Goal: Information Seeking & Learning: Learn about a topic

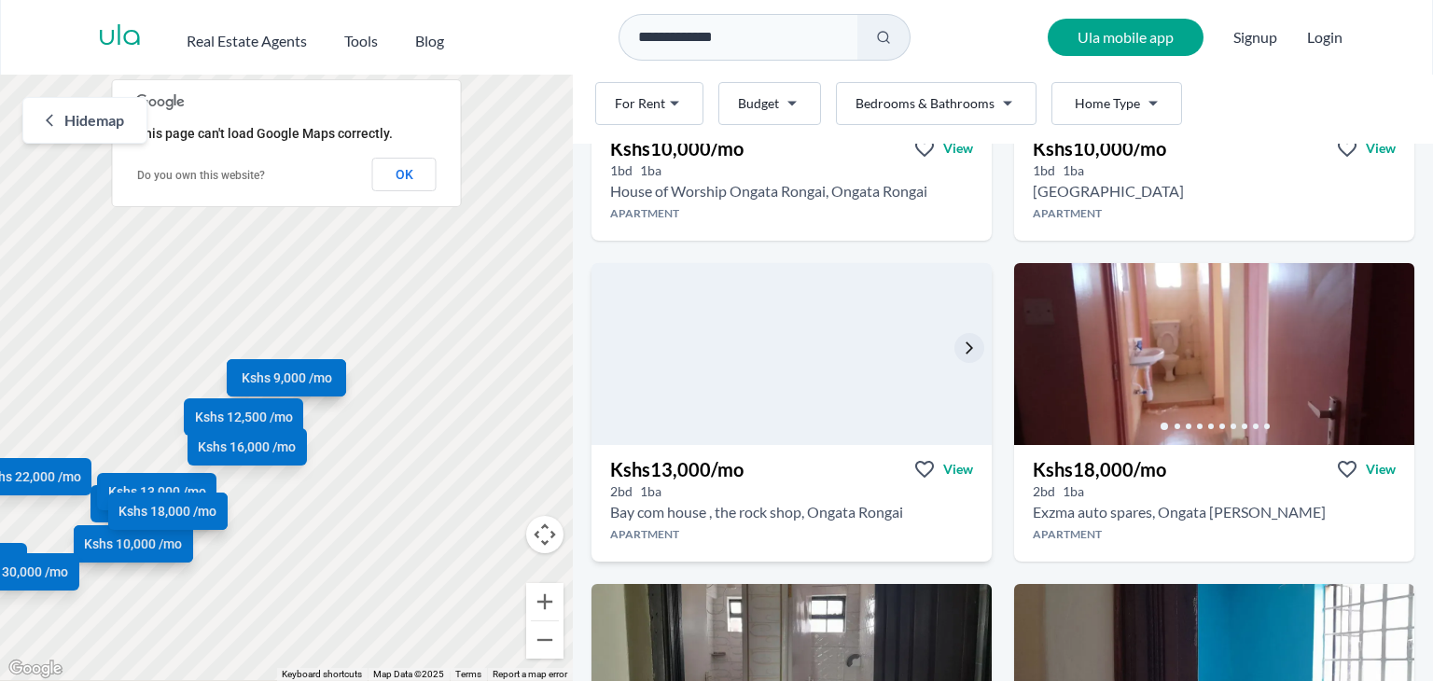
scroll to position [1586, 0]
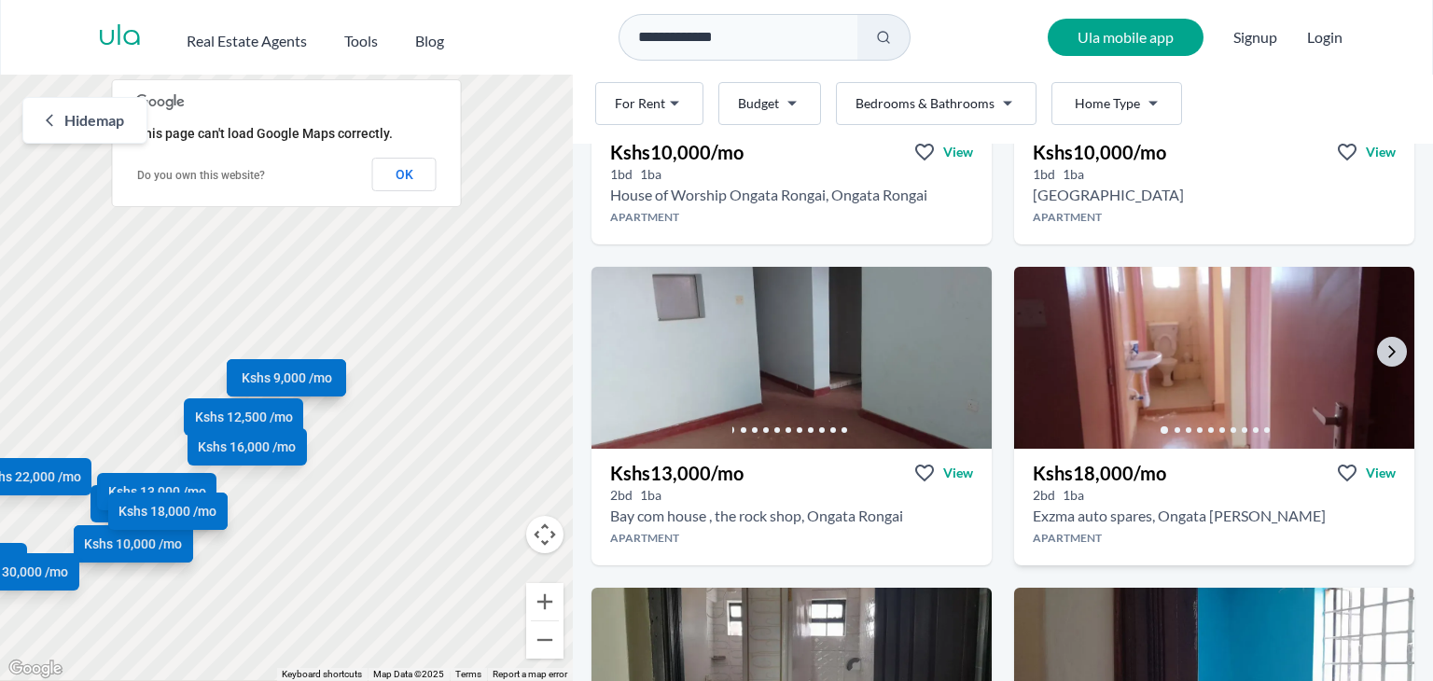
click at [1392, 354] on img at bounding box center [1214, 357] width 420 height 191
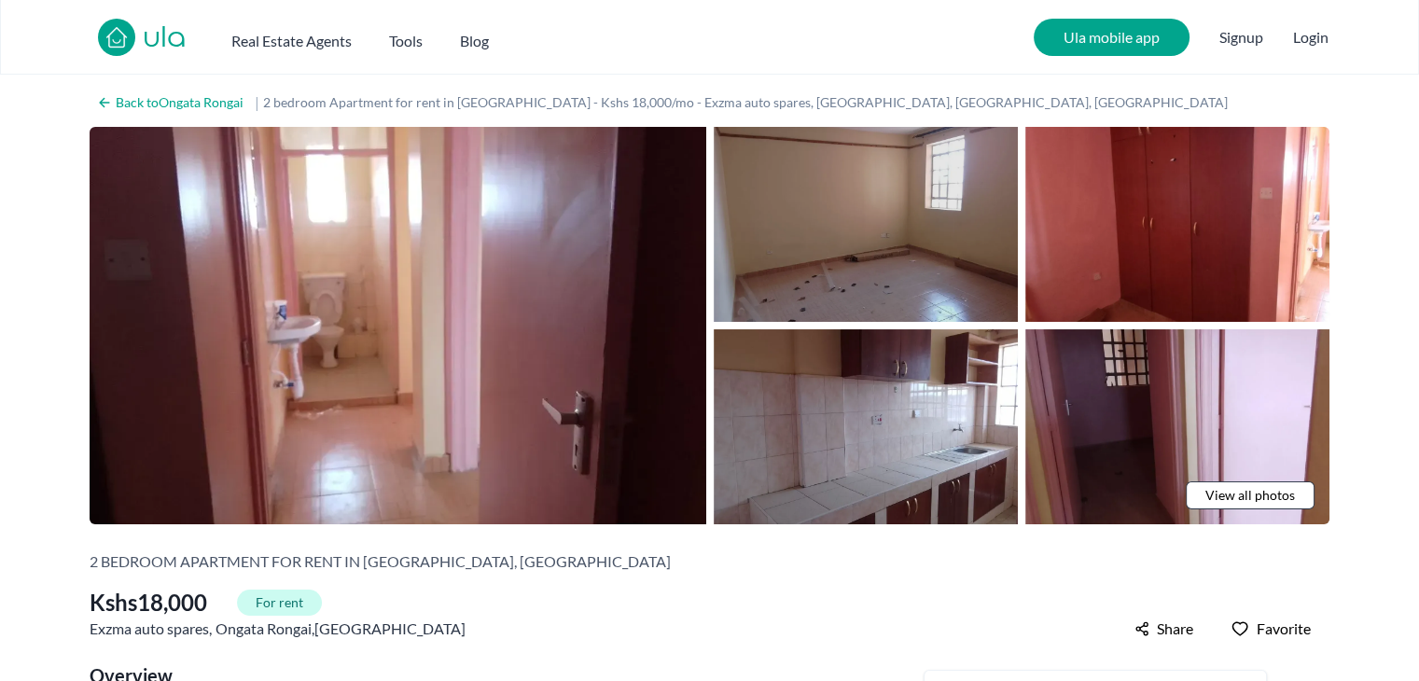
click at [929, 271] on img at bounding box center [865, 224] width 304 height 195
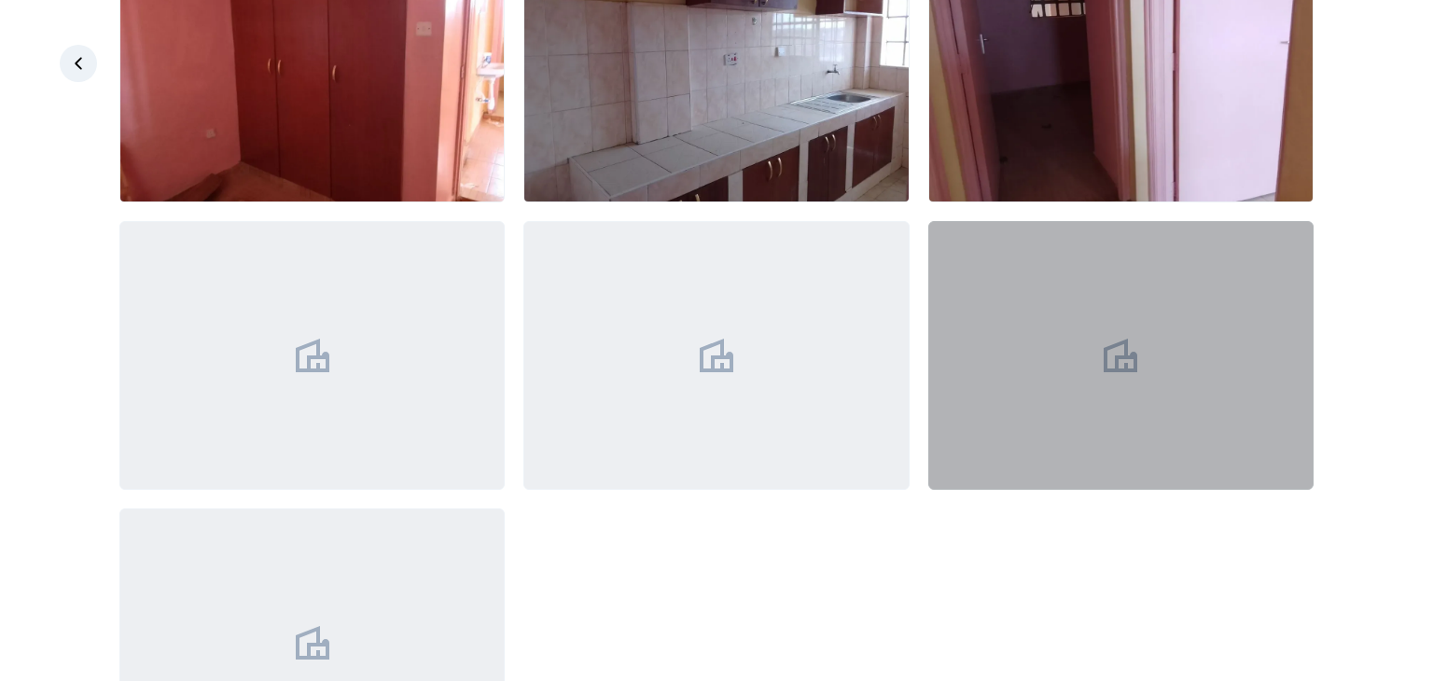
scroll to position [599, 0]
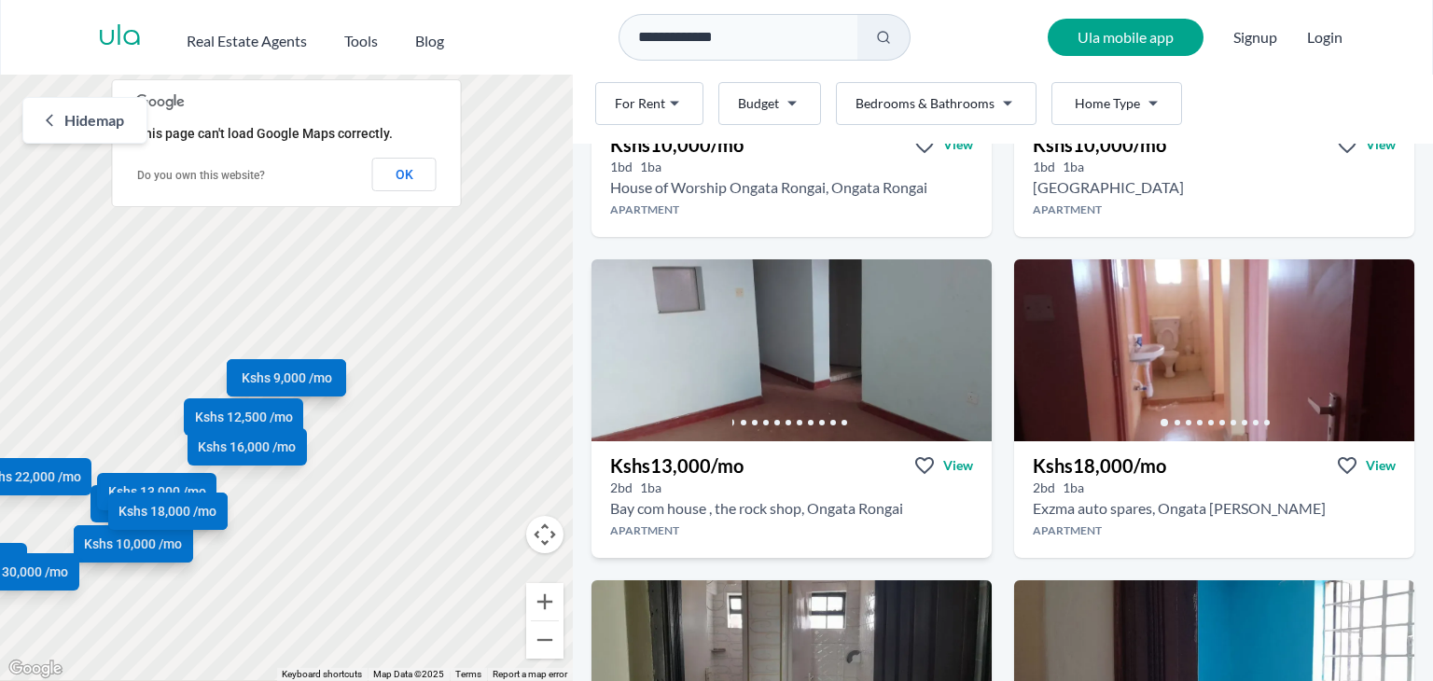
scroll to position [1865, 0]
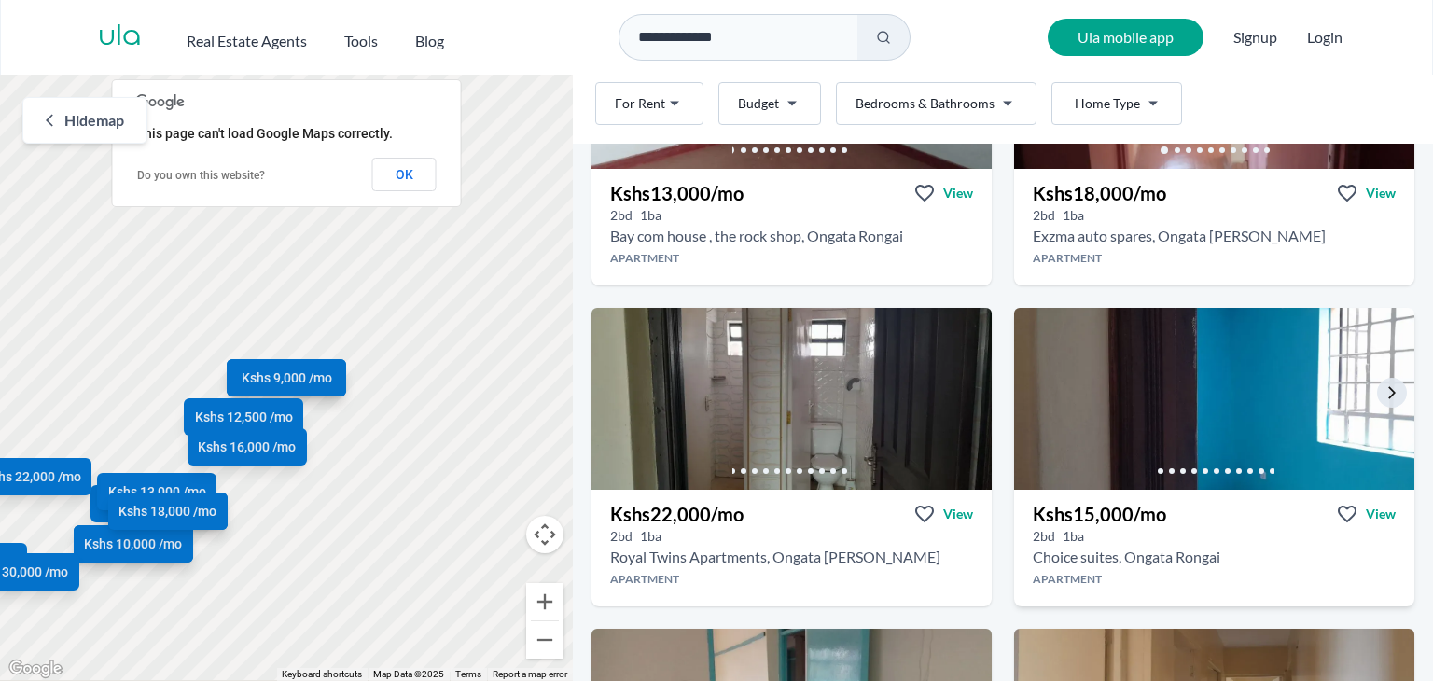
click at [1168, 380] on img at bounding box center [1214, 398] width 420 height 191
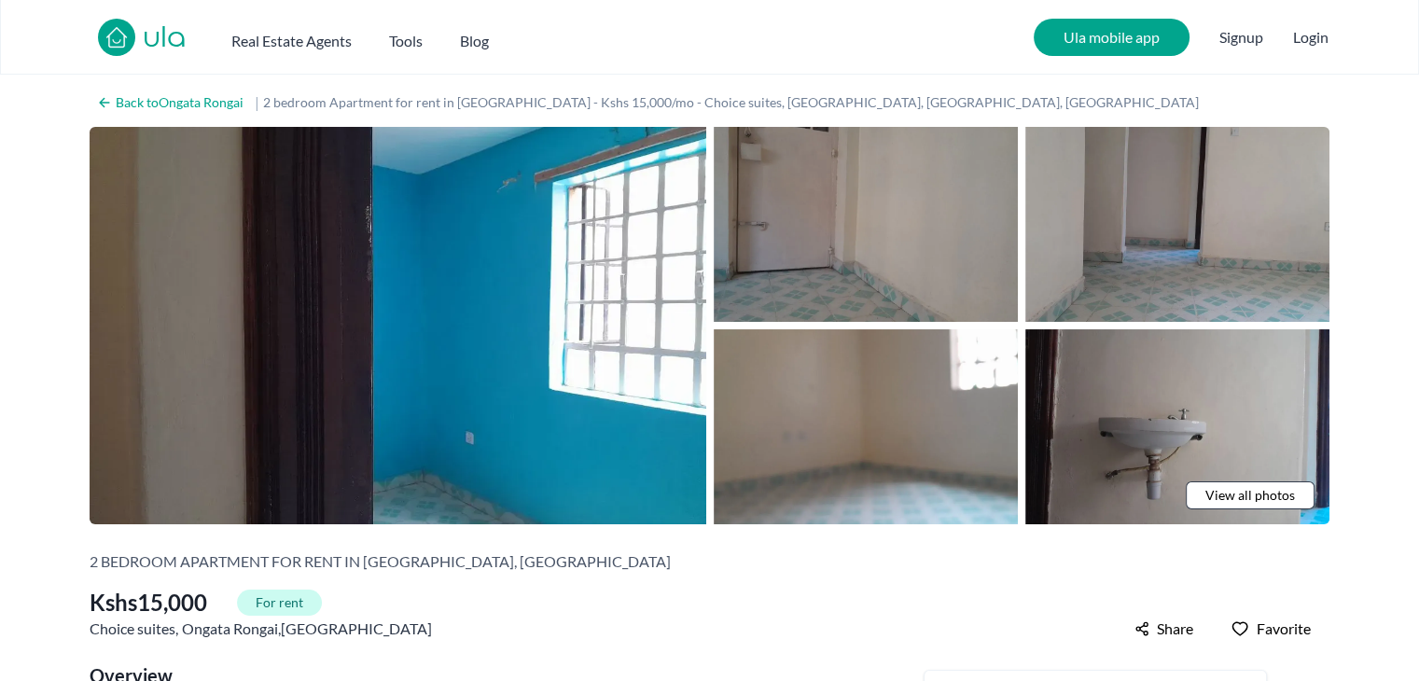
click at [1280, 493] on span "View all photos" at bounding box center [1250, 495] width 90 height 19
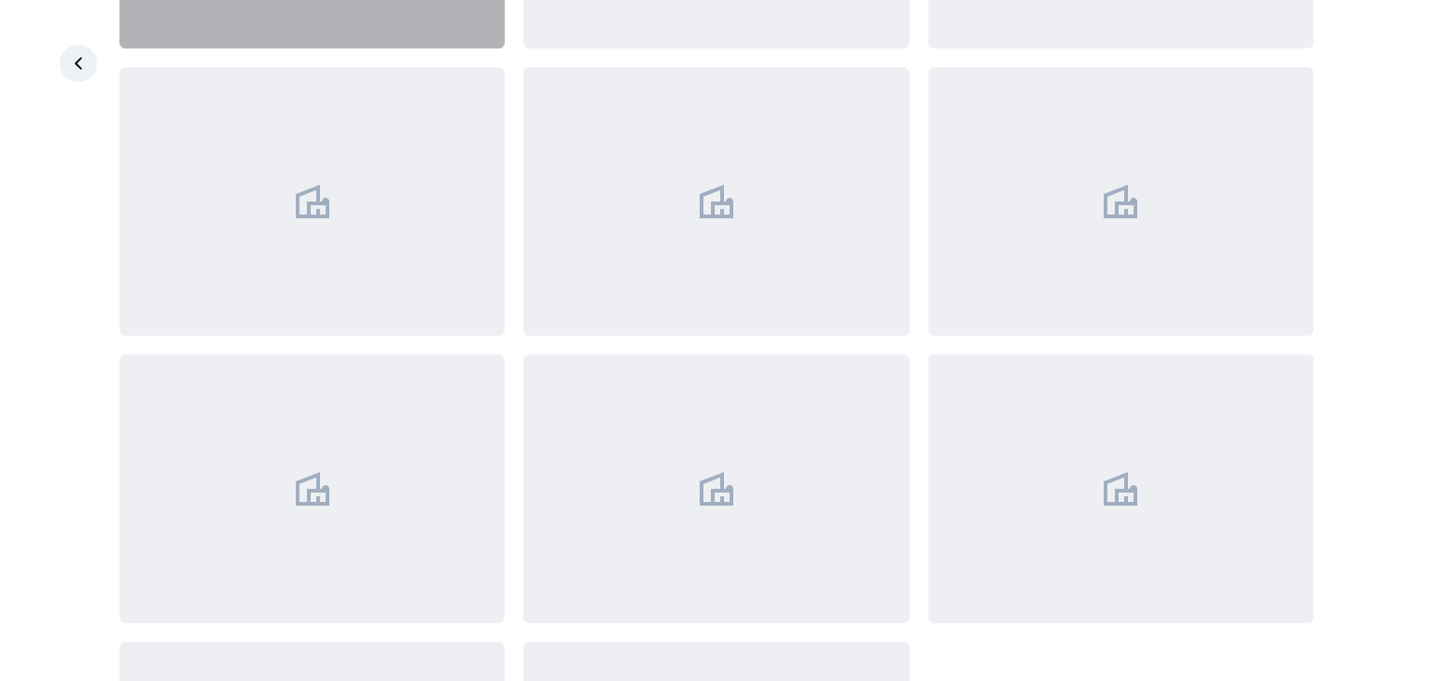
scroll to position [893, 0]
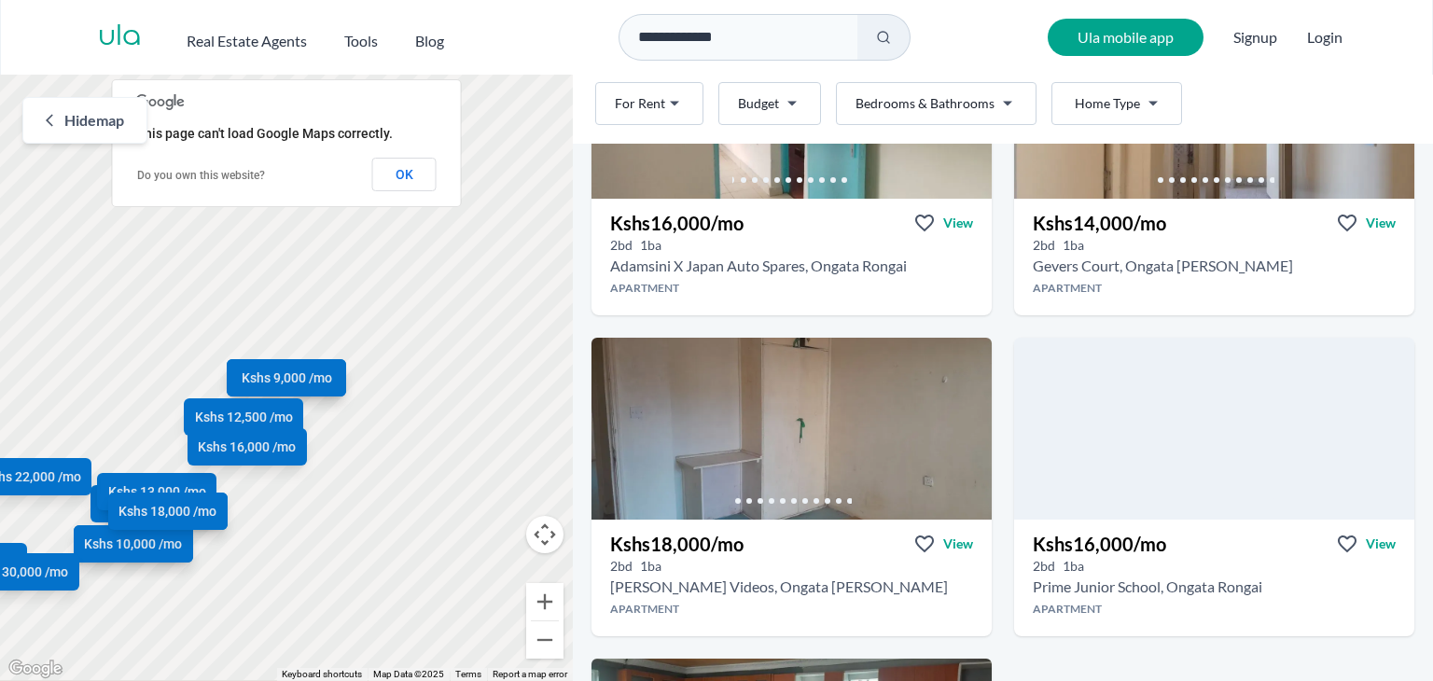
scroll to position [2518, 0]
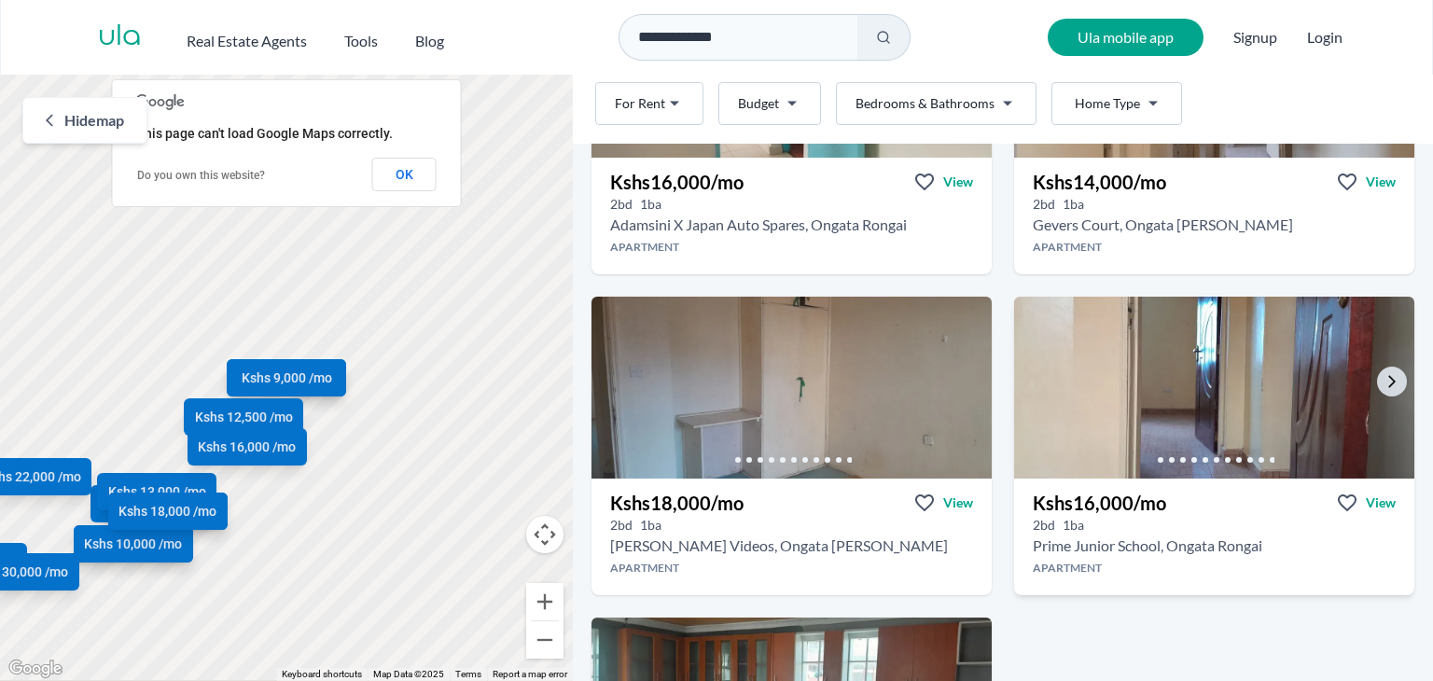
click at [1205, 364] on img at bounding box center [1214, 387] width 420 height 191
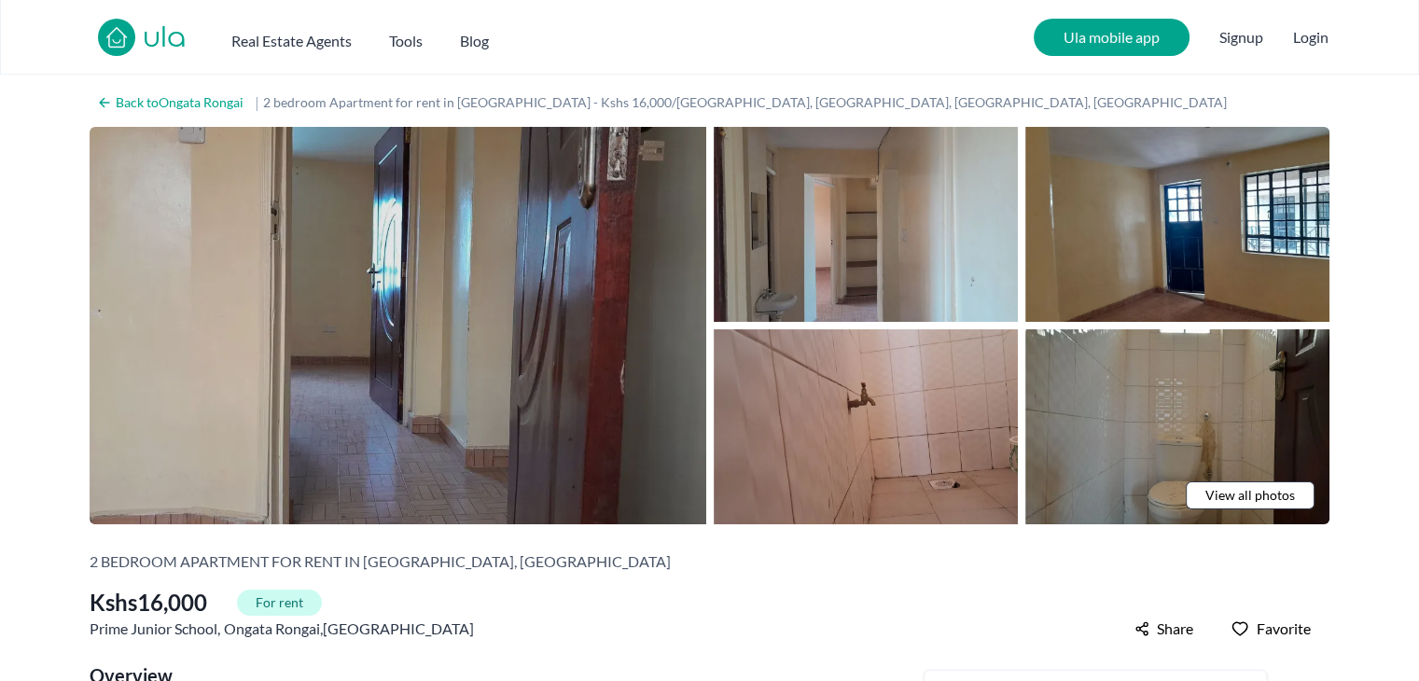
click at [670, 273] on img at bounding box center [398, 325] width 616 height 397
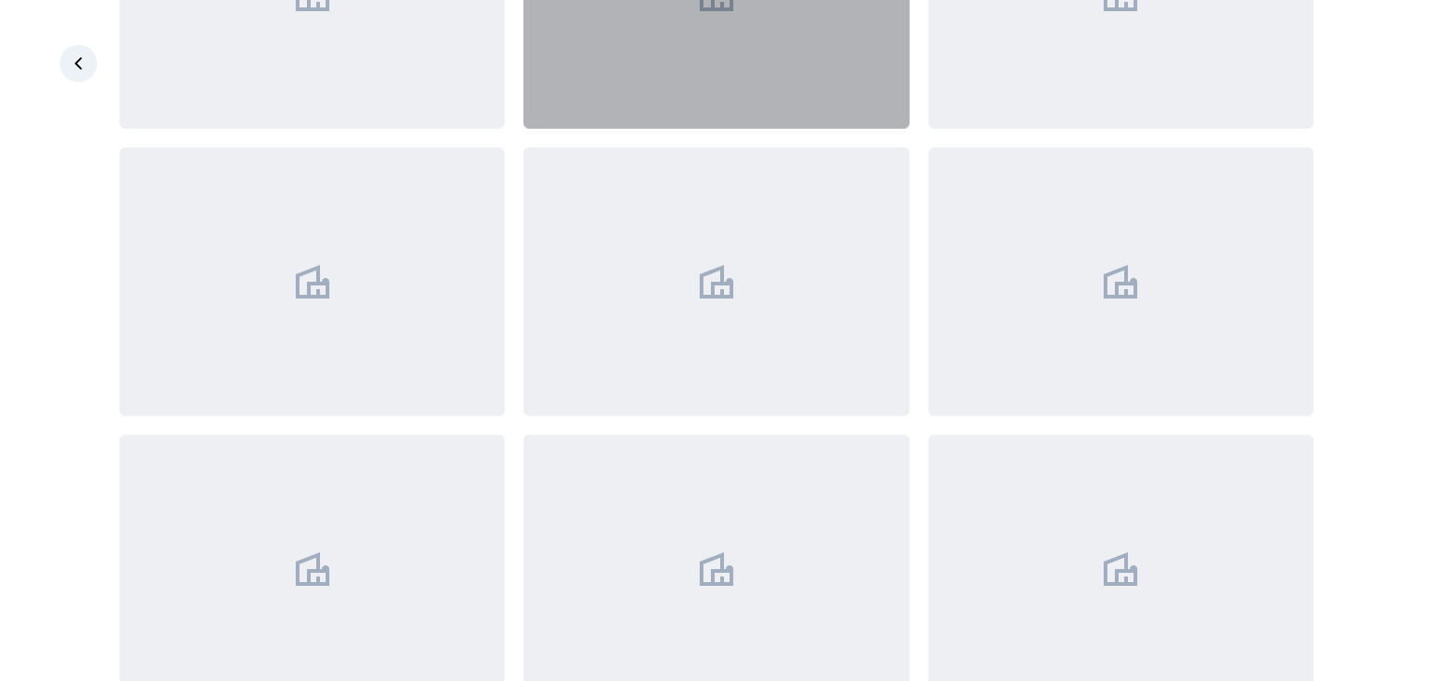
scroll to position [793, 0]
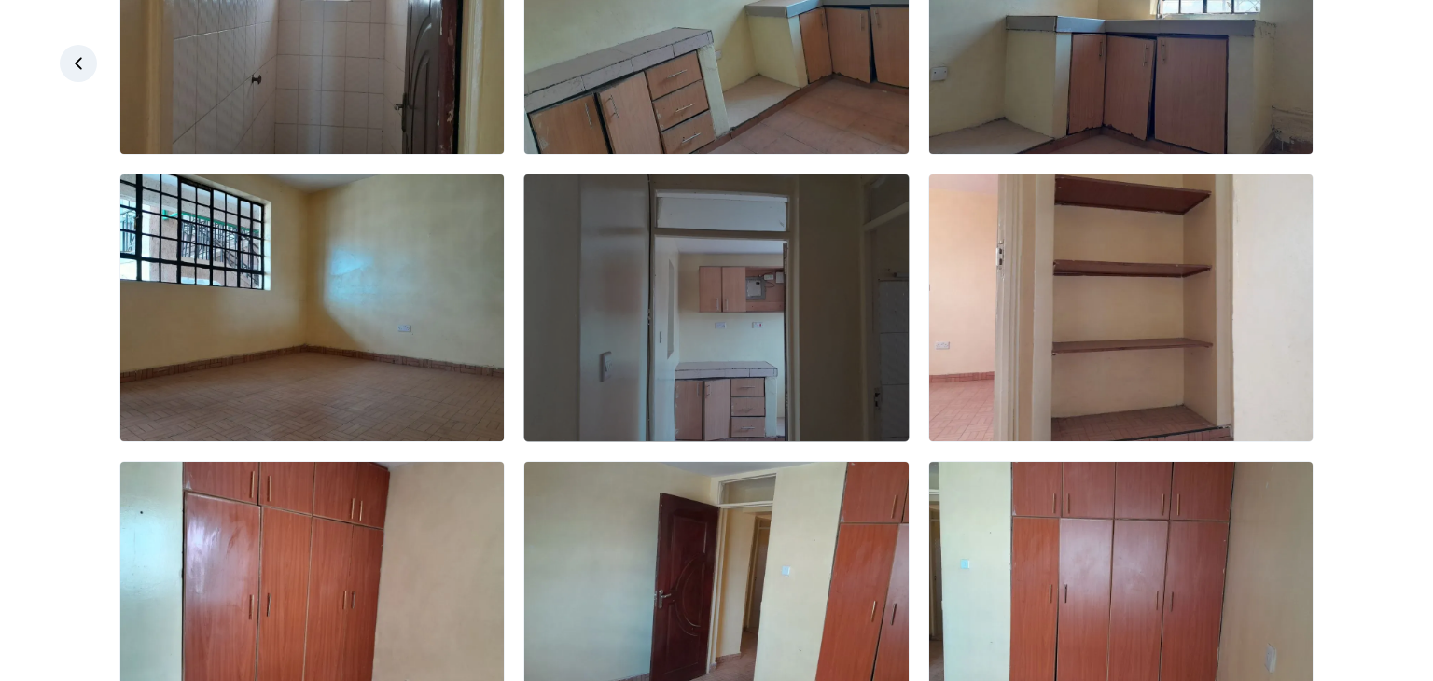
click at [701, 311] on img at bounding box center [715, 307] width 383 height 267
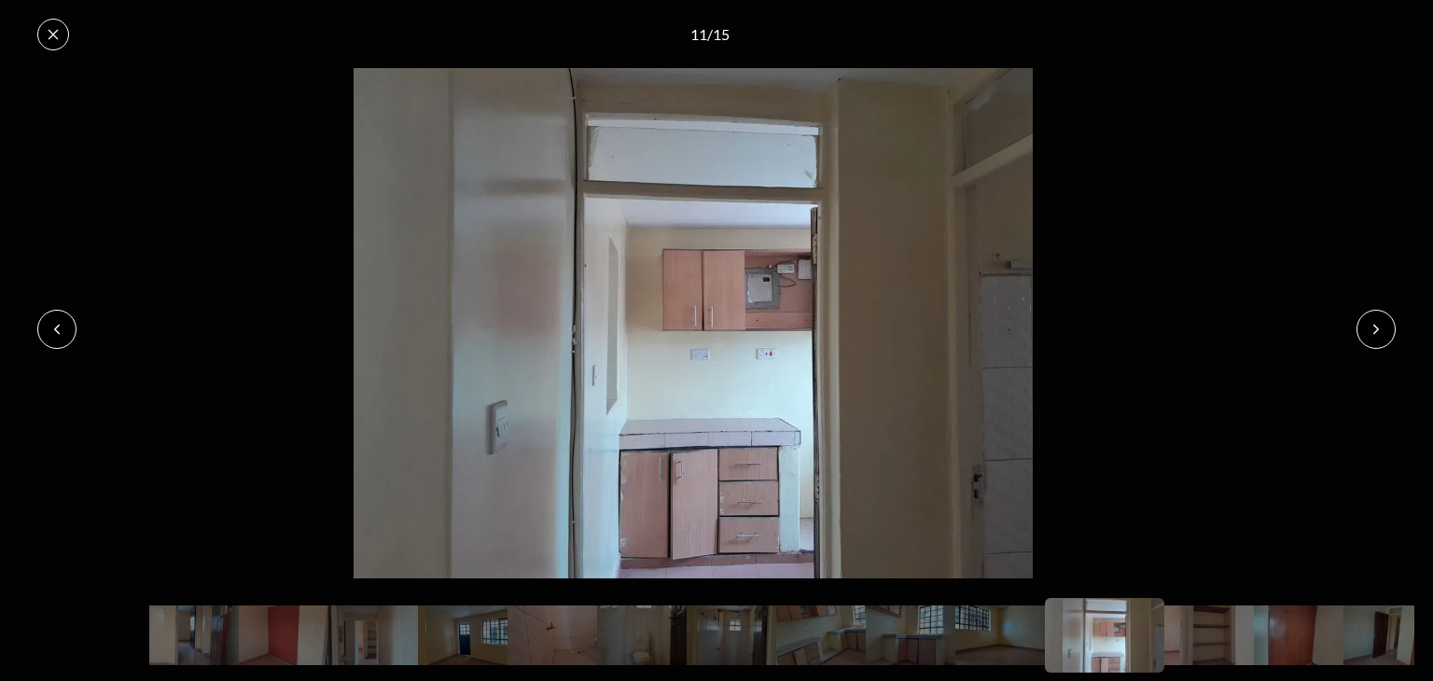
click at [63, 330] on icon at bounding box center [56, 329] width 15 height 15
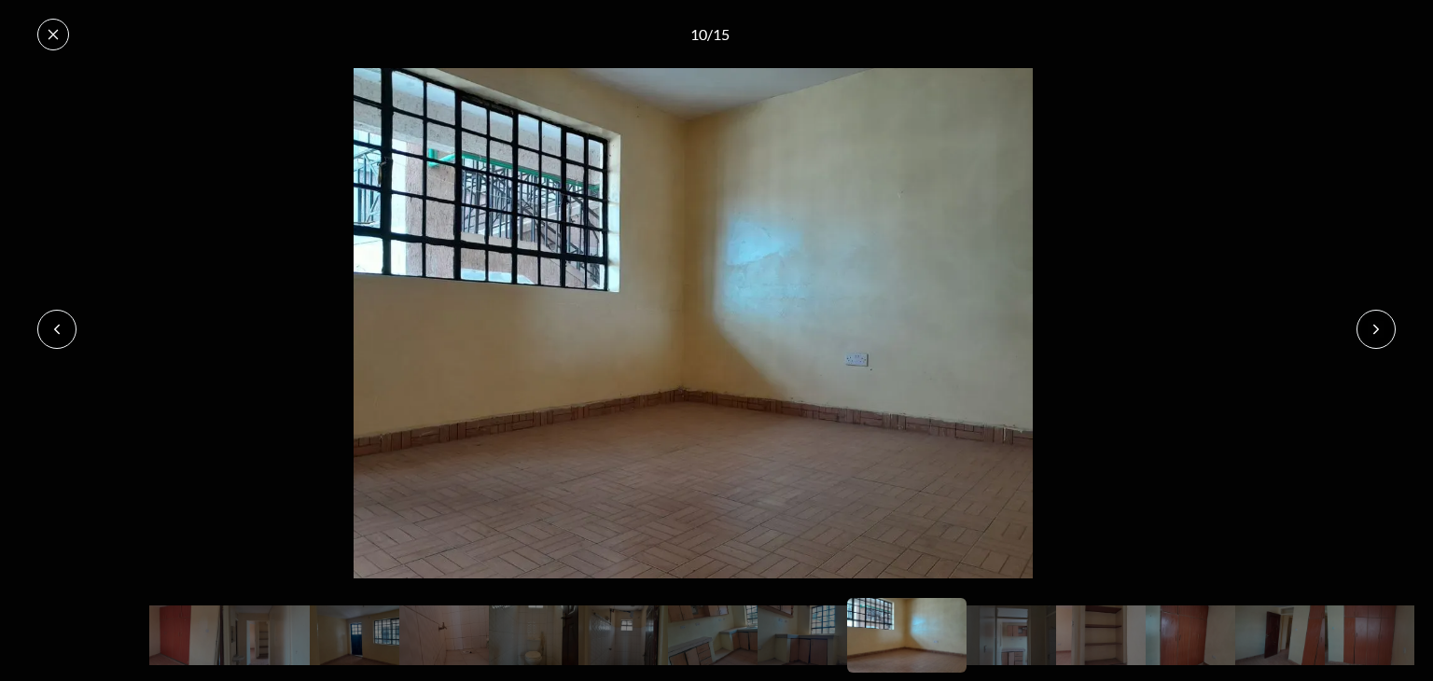
click at [63, 330] on icon at bounding box center [56, 329] width 15 height 15
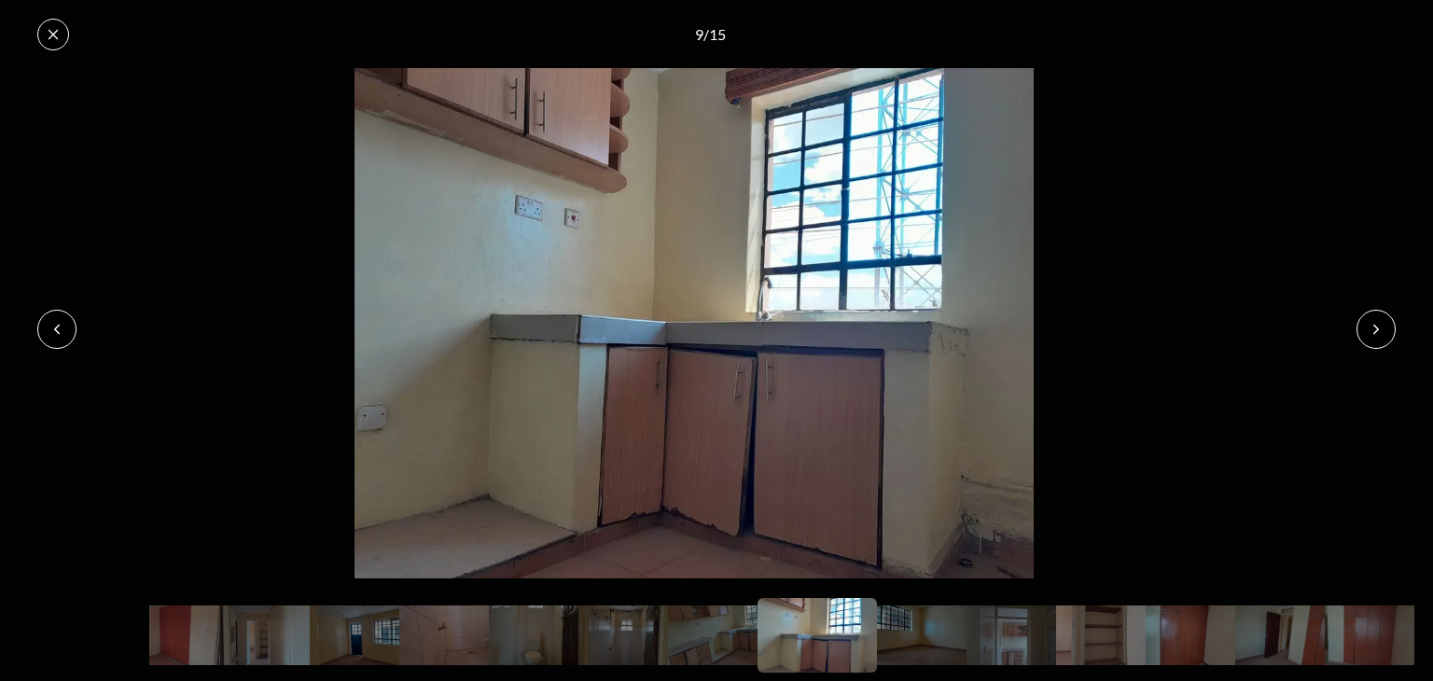
click at [63, 330] on icon at bounding box center [56, 329] width 15 height 15
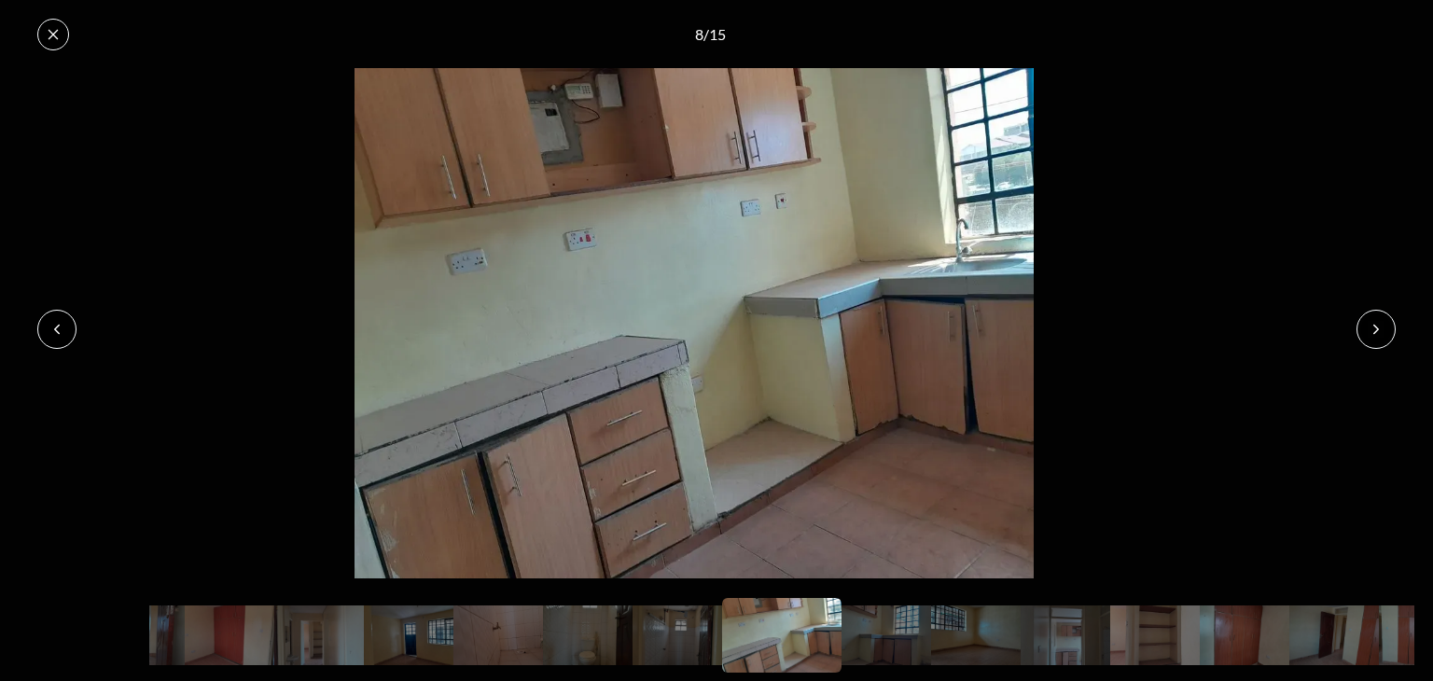
click at [63, 330] on icon at bounding box center [56, 329] width 15 height 15
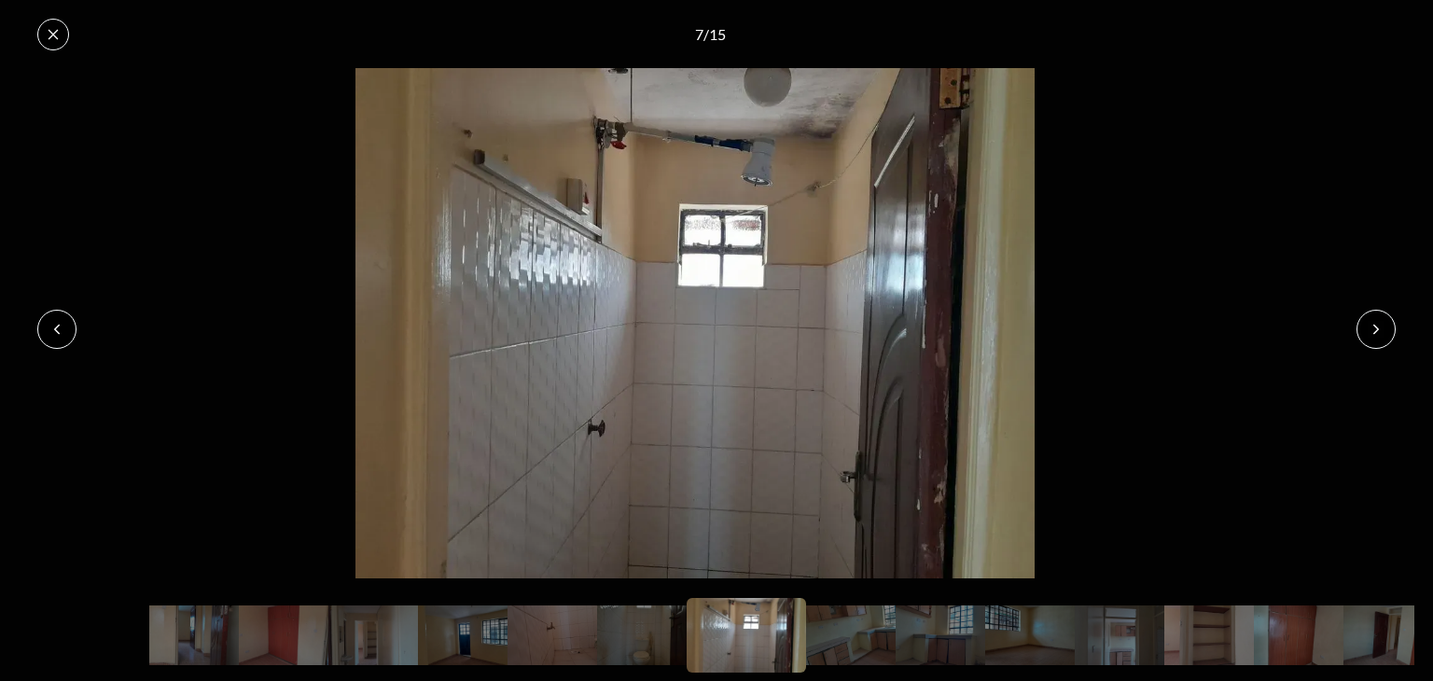
click at [63, 330] on icon at bounding box center [56, 329] width 15 height 15
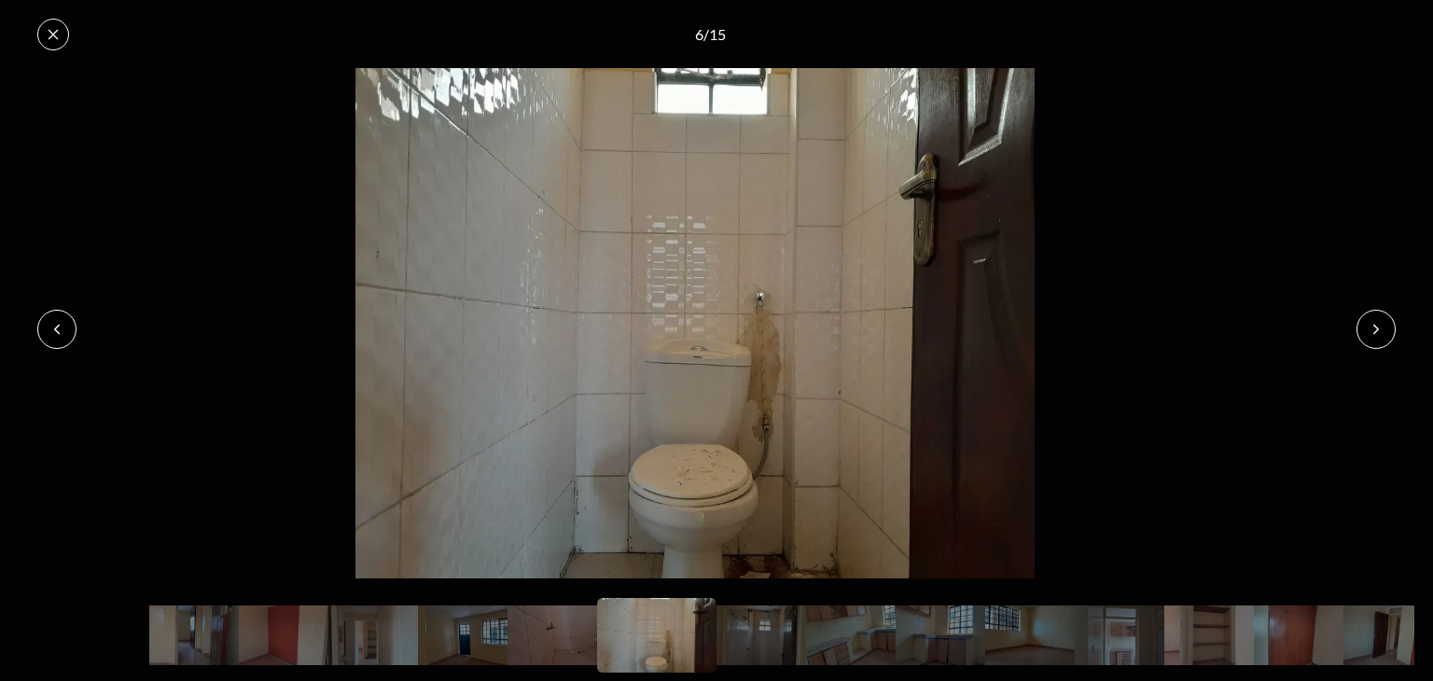
click at [44, 41] on button at bounding box center [53, 35] width 32 height 32
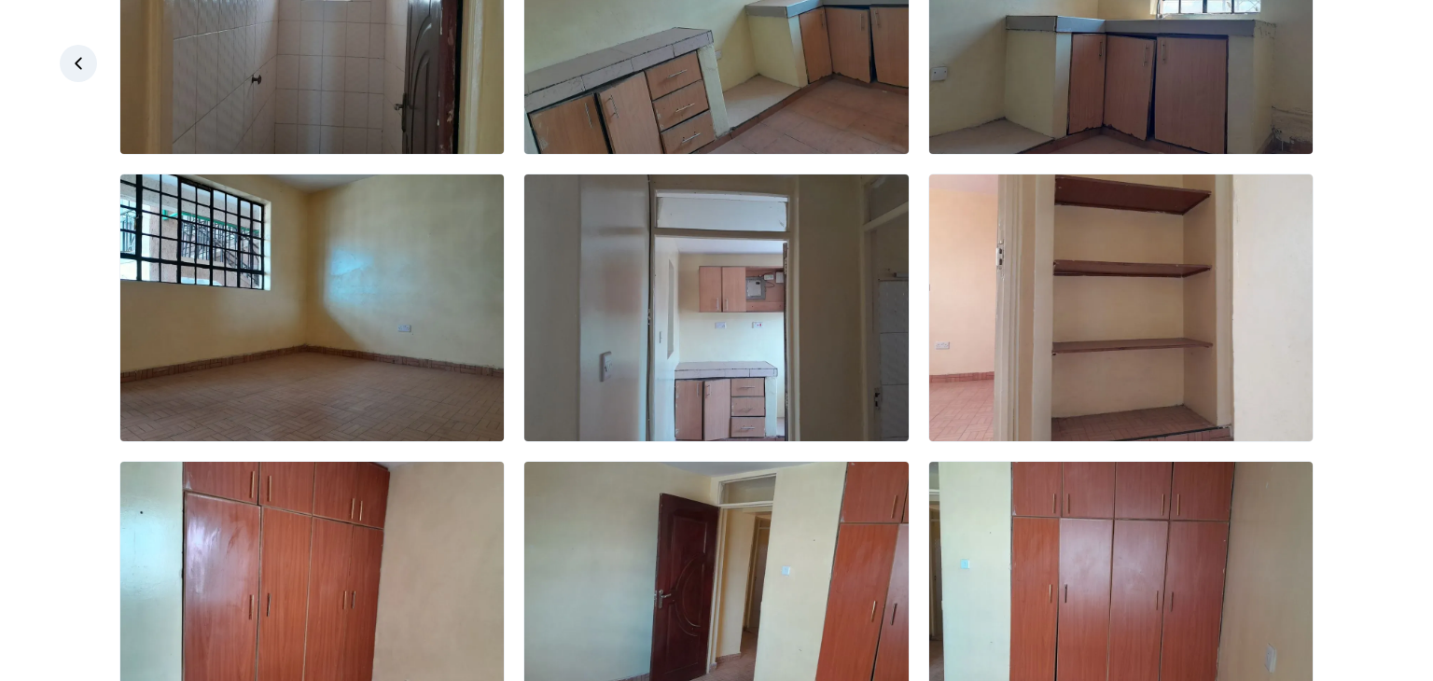
drag, startPoint x: 71, startPoint y: 46, endPoint x: 78, endPoint y: 52, distance: 9.9
click at [72, 48] on link at bounding box center [78, 63] width 37 height 37
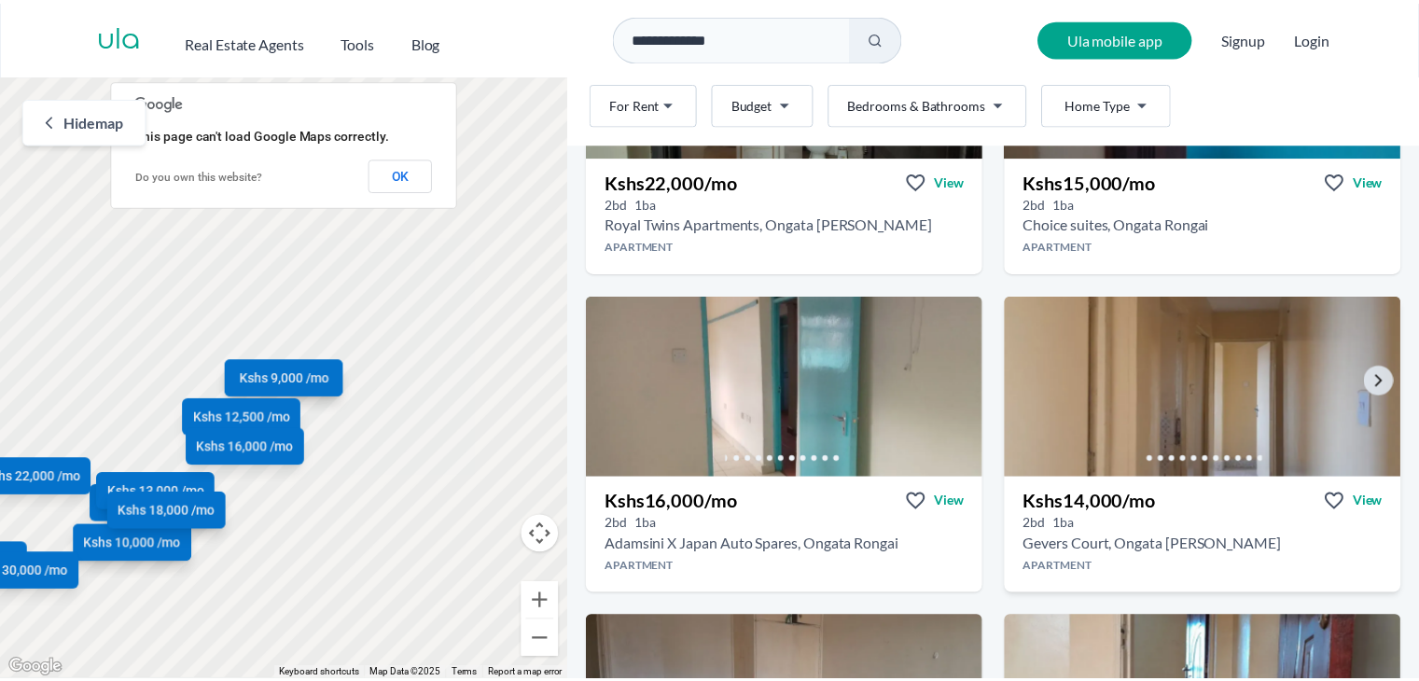
scroll to position [2238, 0]
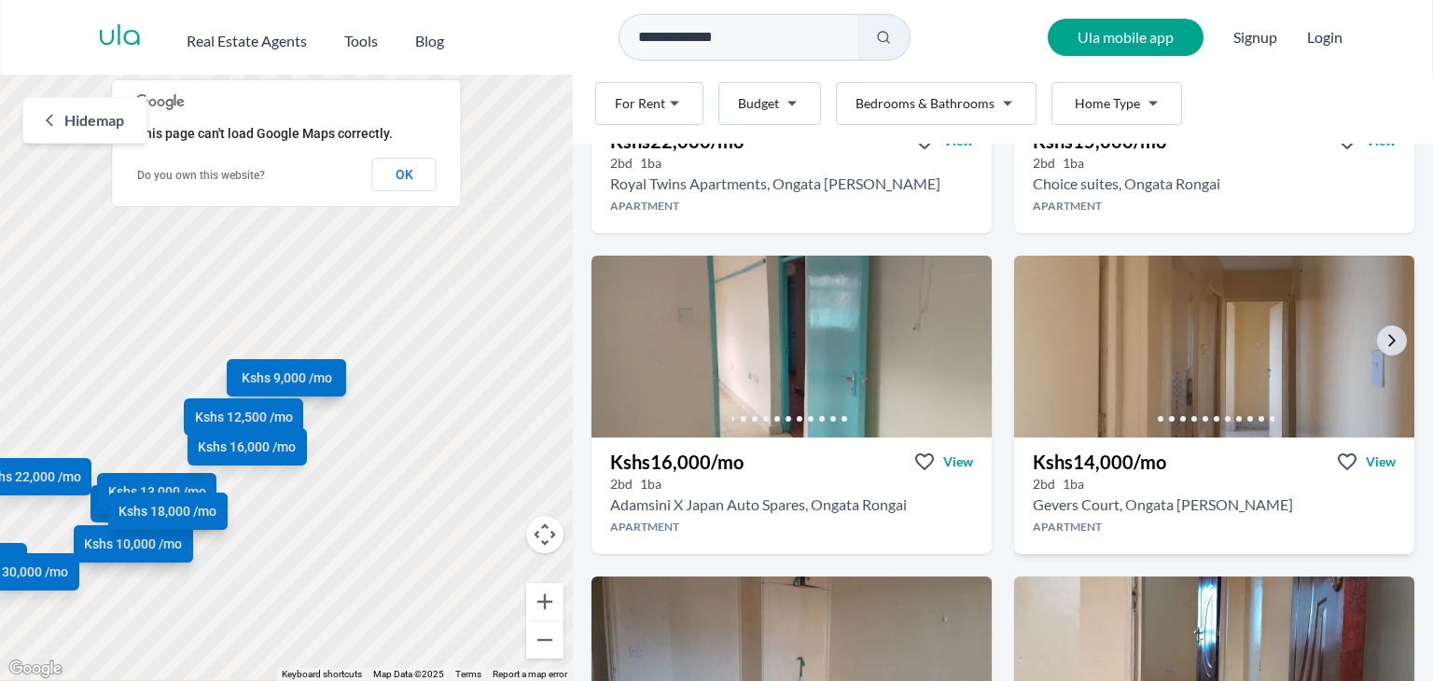
click at [1216, 325] on img at bounding box center [1214, 346] width 420 height 191
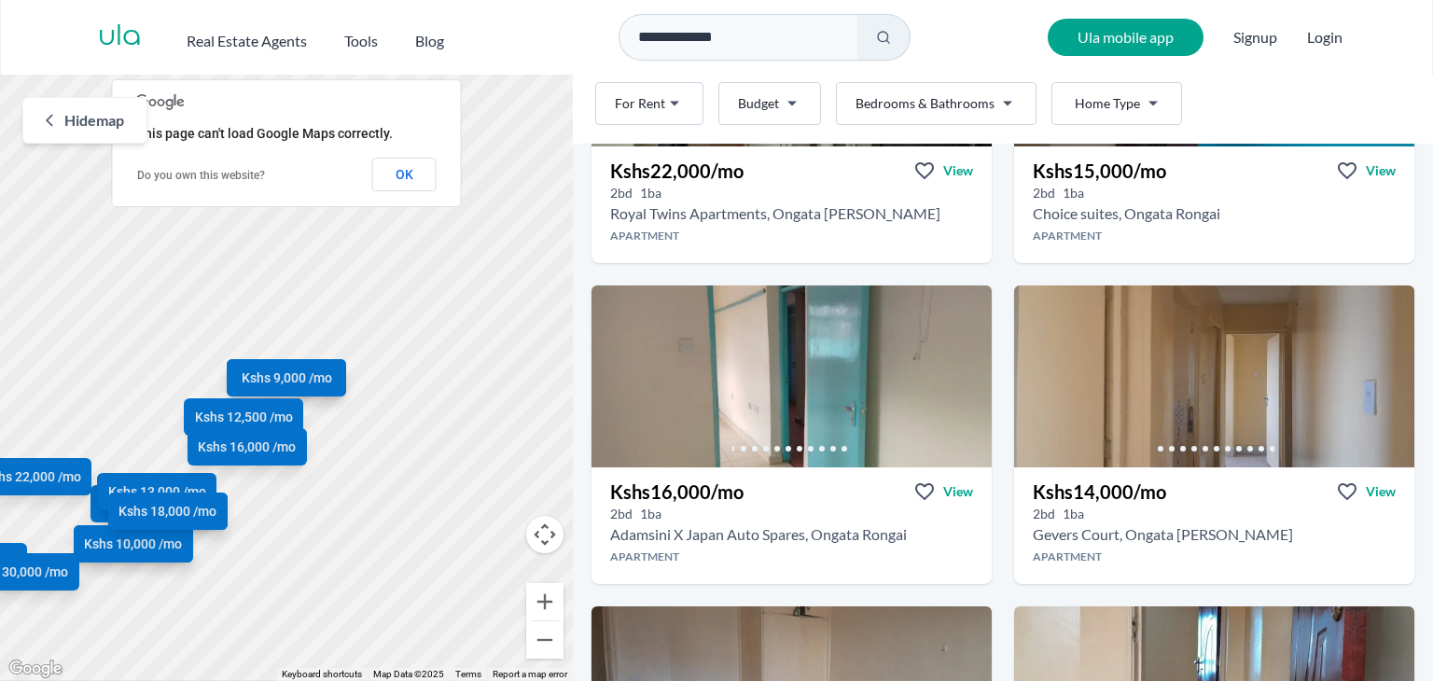
scroll to position [2238, 0]
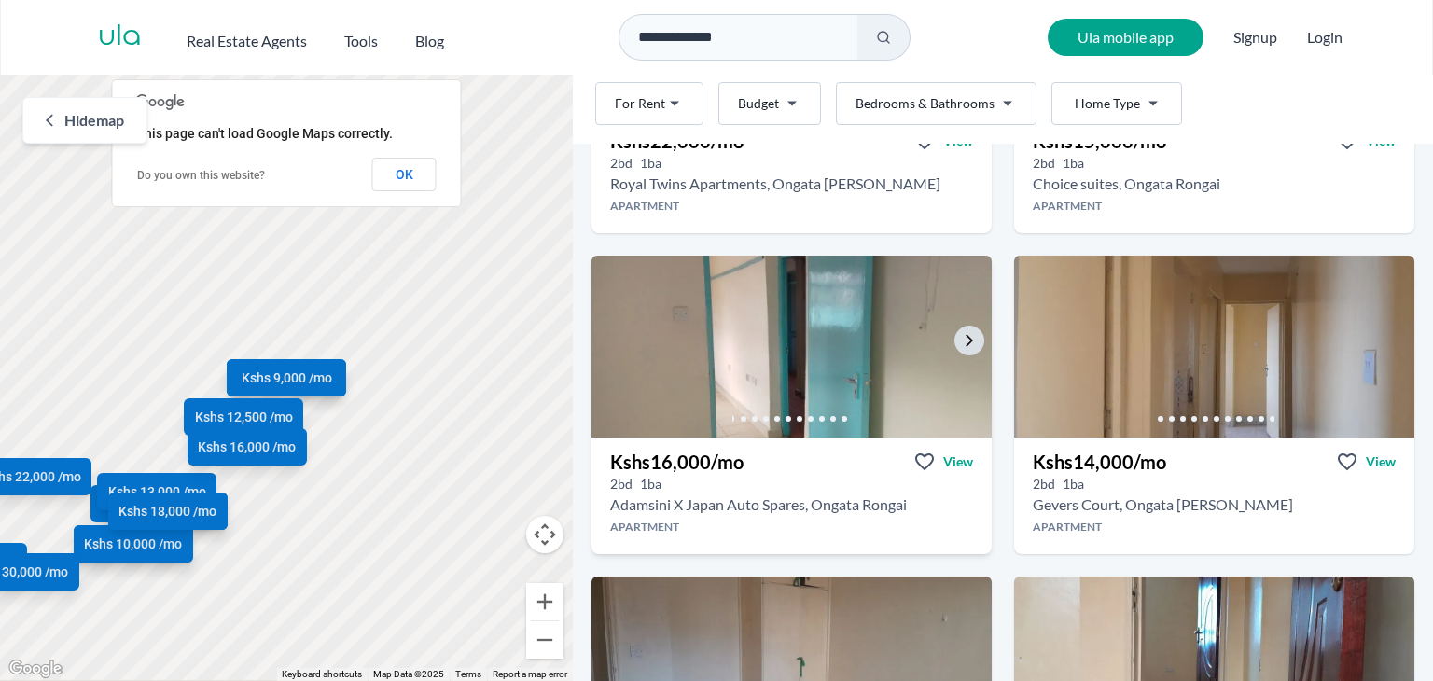
click at [840, 319] on img at bounding box center [792, 346] width 420 height 191
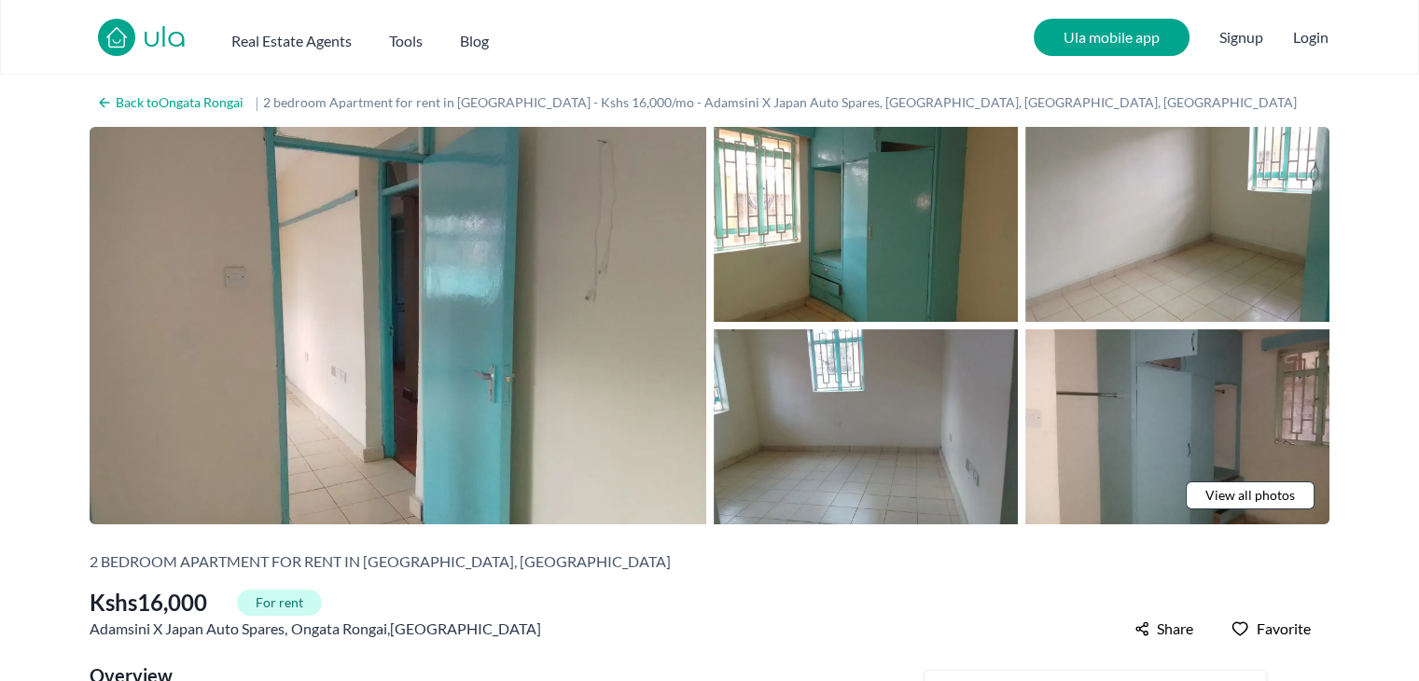
click at [1239, 486] on span "View all photos" at bounding box center [1250, 495] width 90 height 19
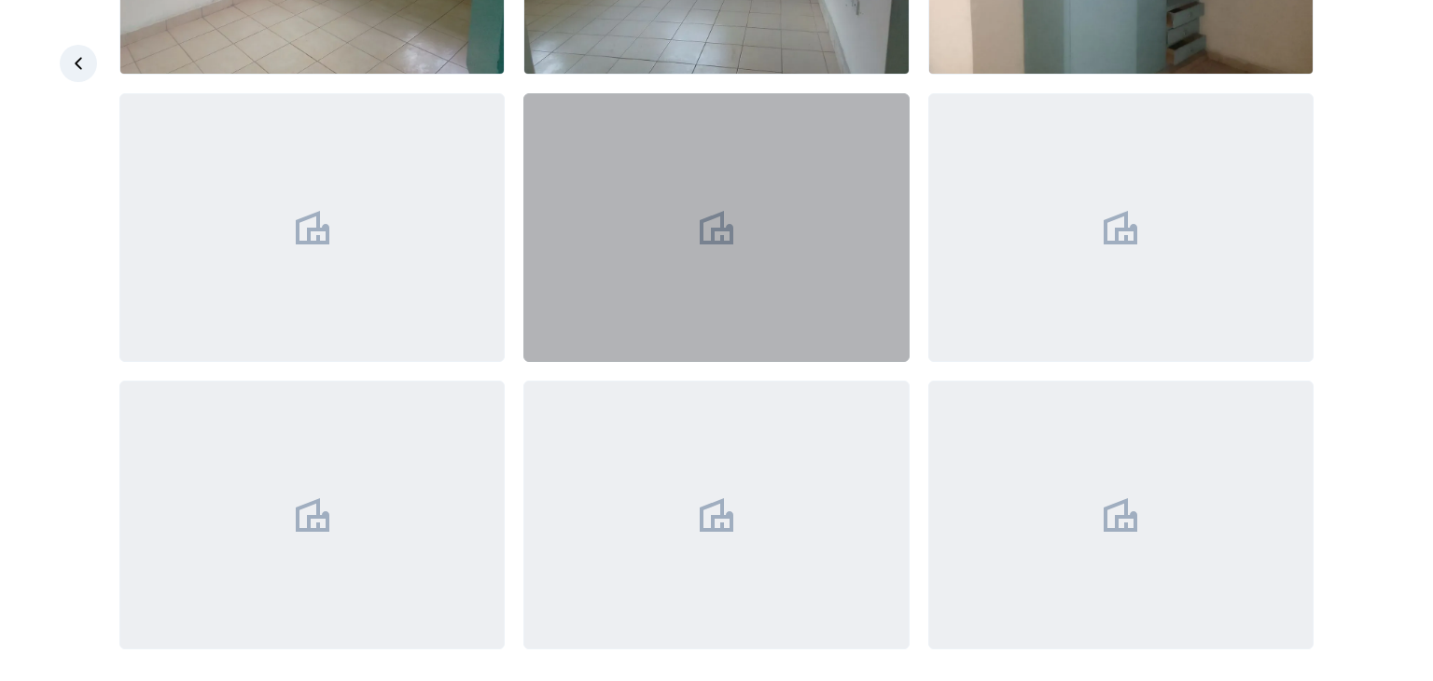
scroll to position [599, 0]
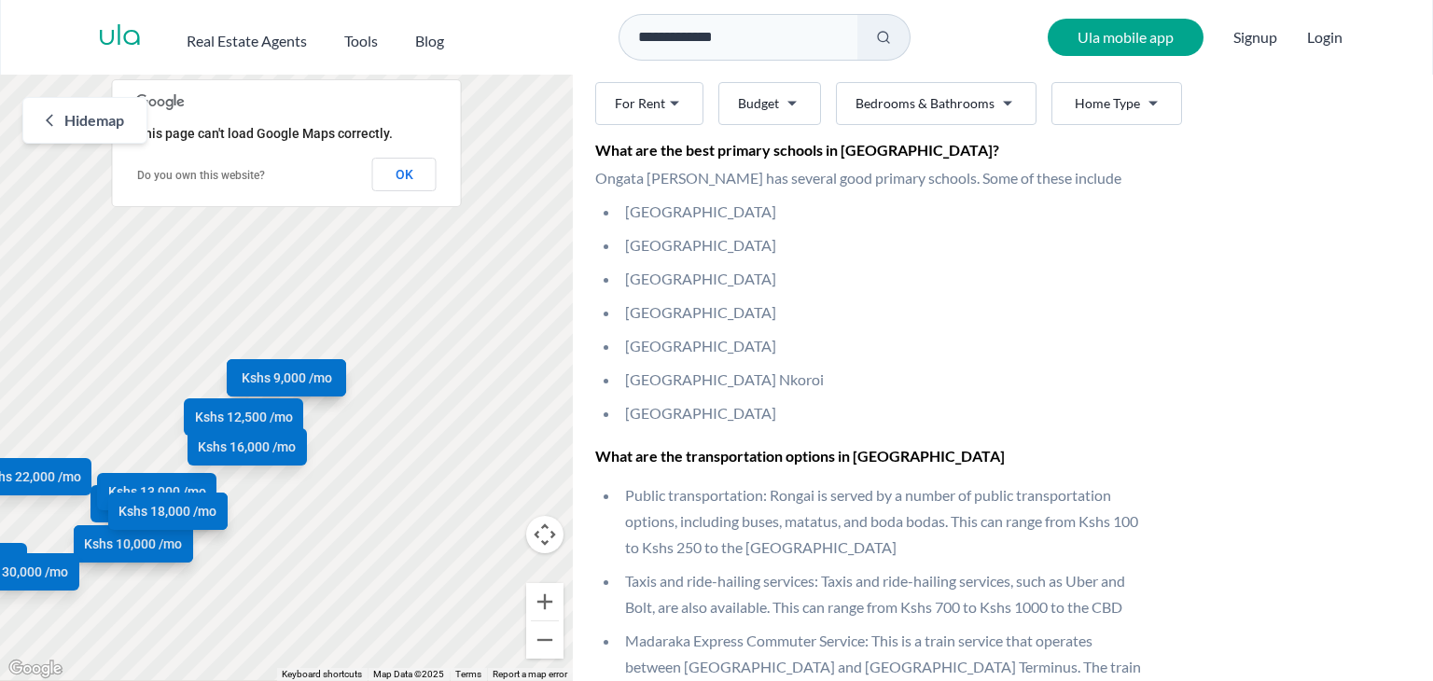
scroll to position [4034, 0]
